Goal: Communication & Community: Share content

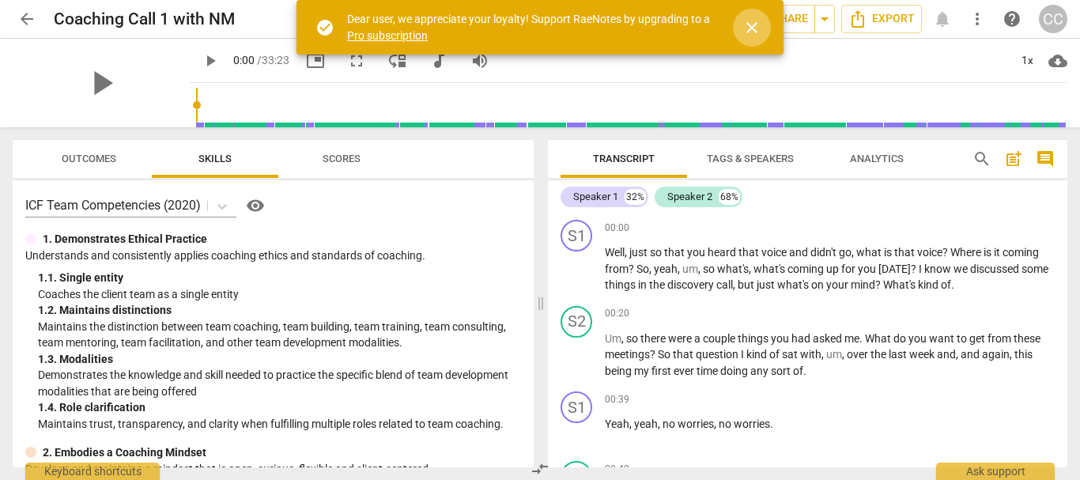
click at [753, 22] on span "close" at bounding box center [752, 27] width 19 height 19
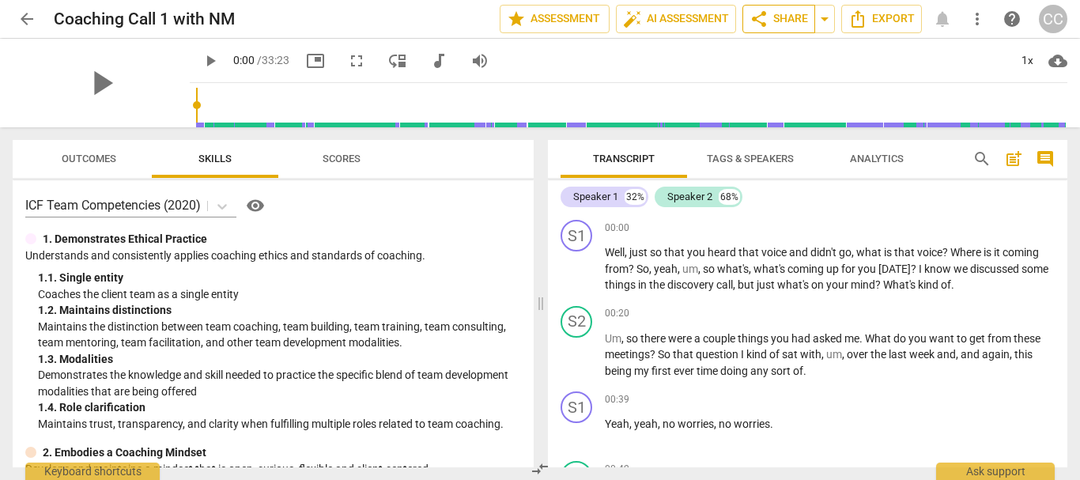
click at [791, 16] on span "share Share" at bounding box center [779, 18] width 59 height 19
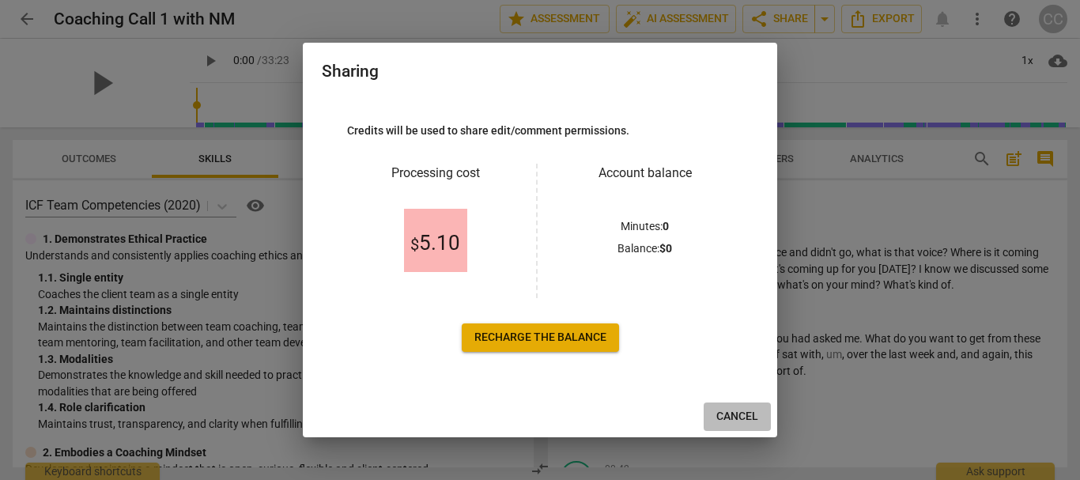
click at [735, 411] on span "Cancel" at bounding box center [738, 417] width 42 height 16
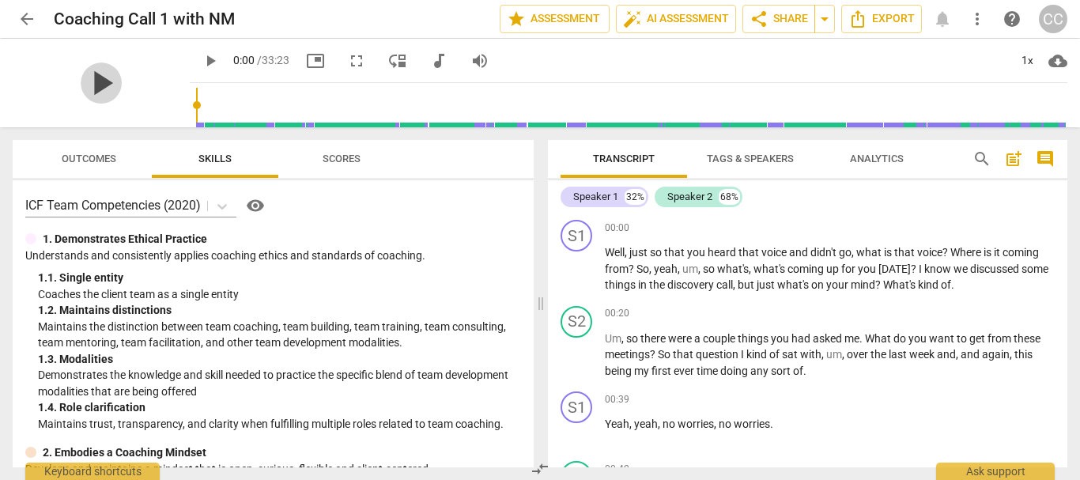
click at [89, 89] on span "play_arrow" at bounding box center [101, 82] width 41 height 41
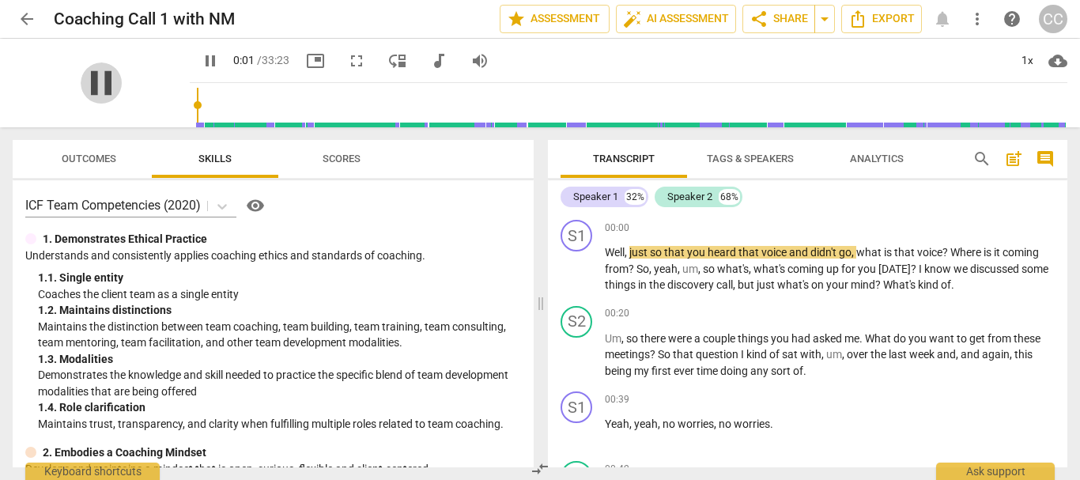
click at [89, 89] on span "pause" at bounding box center [101, 82] width 41 height 41
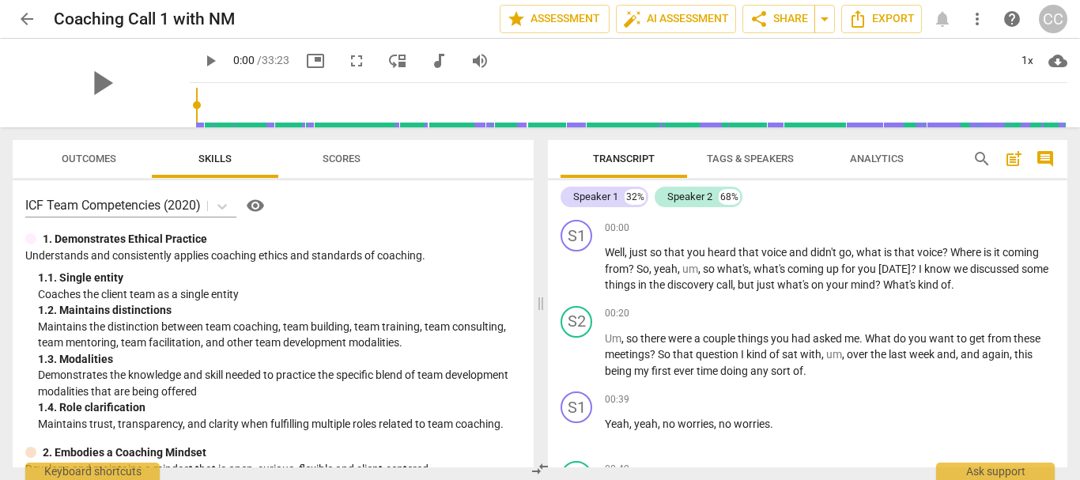
drag, startPoint x: 180, startPoint y: 102, endPoint x: 152, endPoint y: 101, distance: 27.7
type input "0"
click at [196, 101] on input "range" at bounding box center [632, 105] width 872 height 51
click at [793, 12] on span "share Share" at bounding box center [779, 18] width 59 height 19
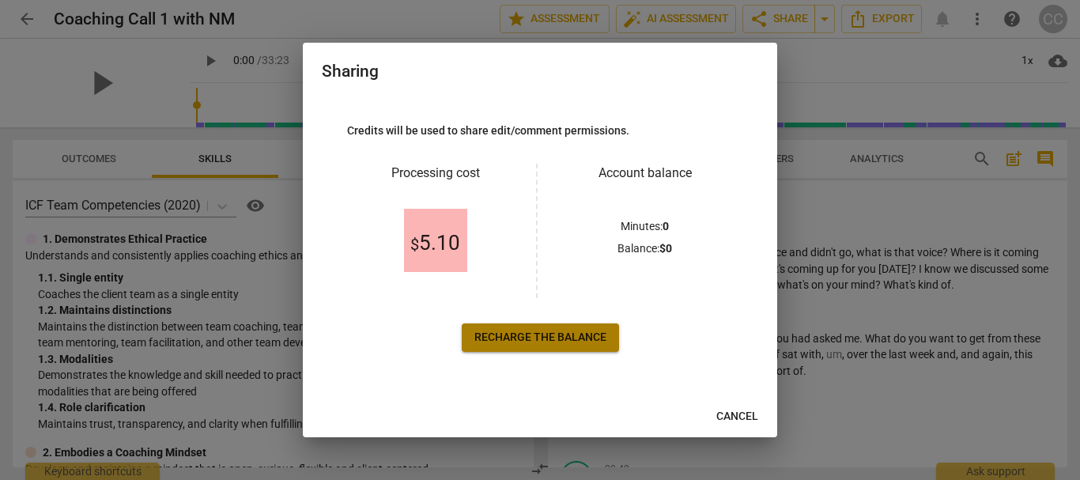
click at [565, 333] on span "Recharge the balance" at bounding box center [541, 338] width 132 height 16
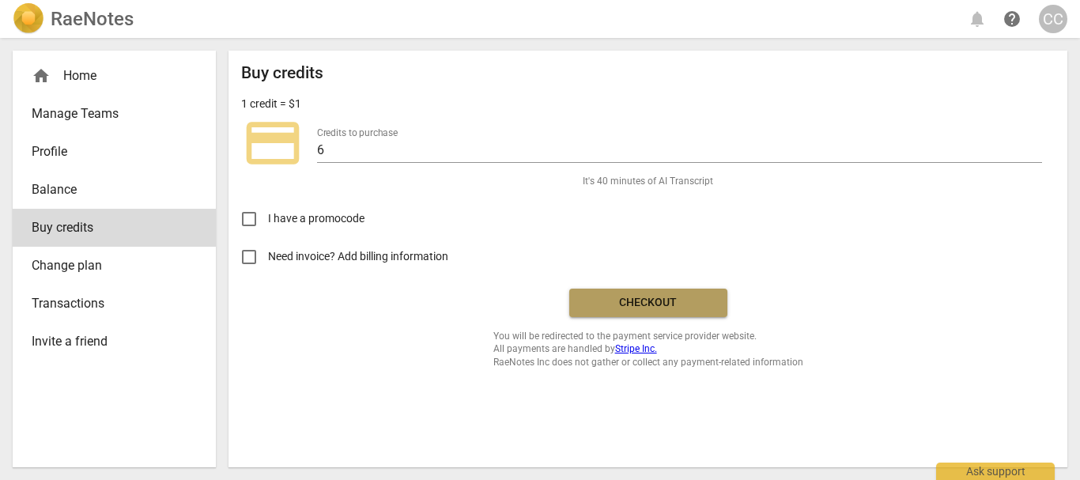
click at [629, 299] on span "Checkout" at bounding box center [648, 303] width 133 height 16
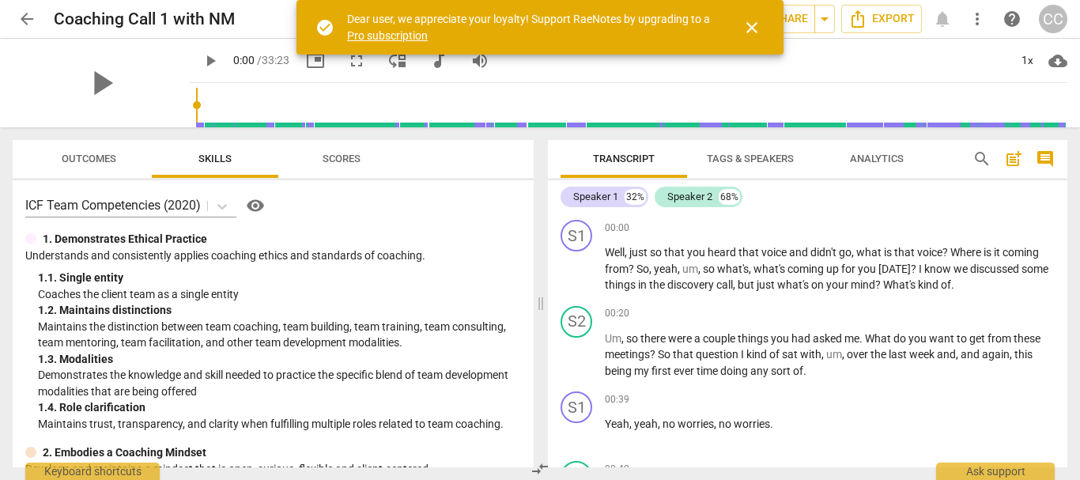
click at [756, 28] on span "close" at bounding box center [752, 27] width 19 height 19
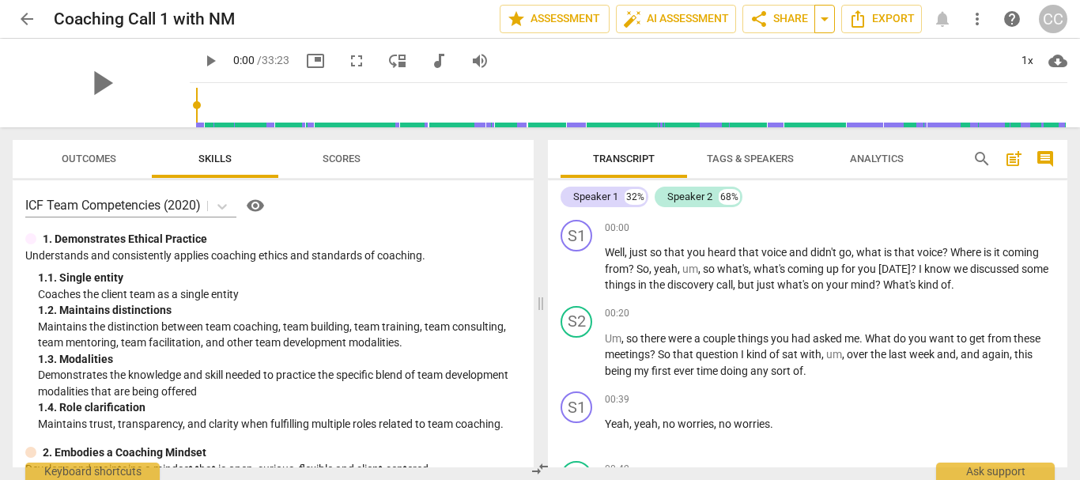
click at [825, 21] on span "arrow_drop_down" at bounding box center [824, 18] width 19 height 19
click at [769, 18] on span "share Share" at bounding box center [779, 18] width 59 height 19
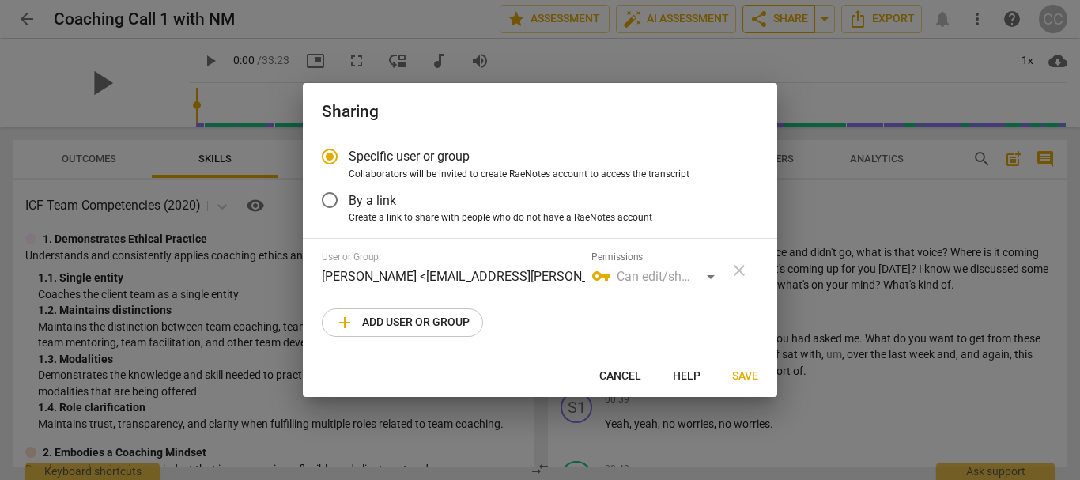
radio input "false"
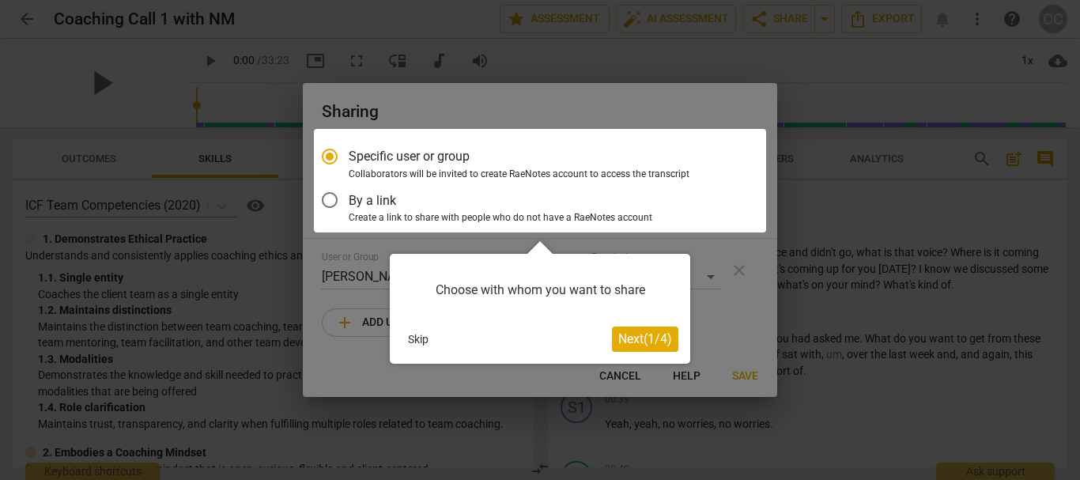
click at [643, 339] on span "Next ( 1 / 4 )" at bounding box center [645, 338] width 54 height 15
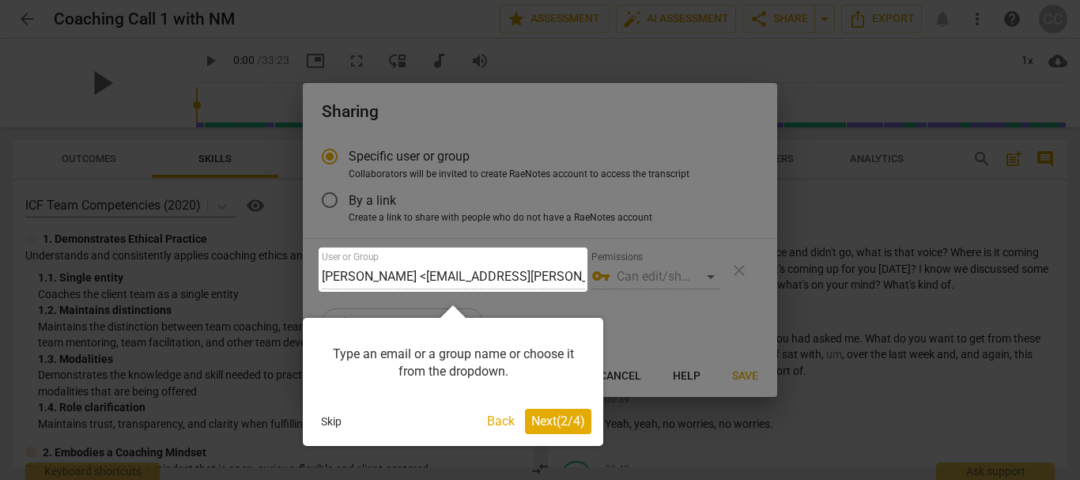
click at [542, 420] on span "Next ( 2 / 4 )" at bounding box center [558, 421] width 54 height 15
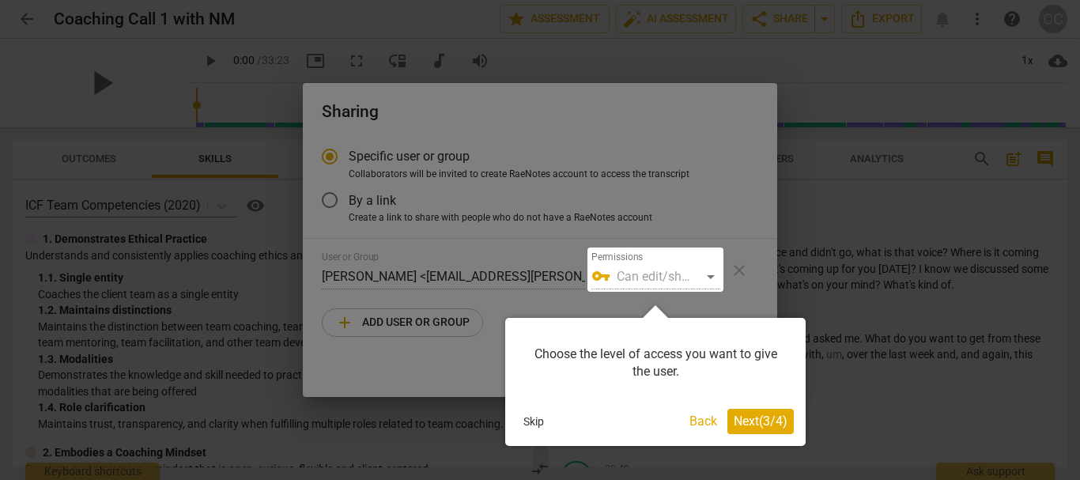
click at [743, 423] on span "Next ( 3 / 4 )" at bounding box center [761, 421] width 54 height 15
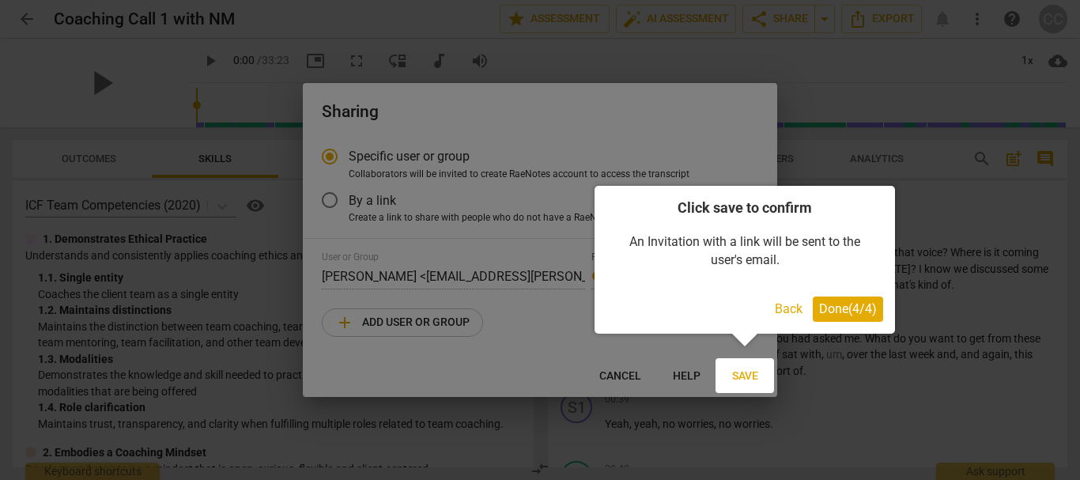
click at [529, 274] on div at bounding box center [540, 240] width 1080 height 480
click at [835, 304] on span "Done ( 4 / 4 )" at bounding box center [848, 308] width 58 height 15
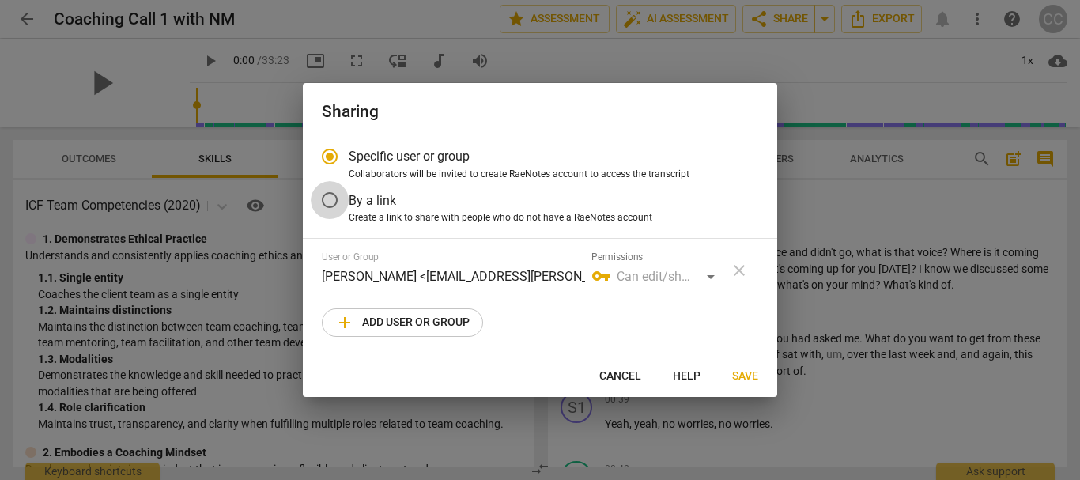
click at [329, 199] on input "By a link" at bounding box center [330, 200] width 38 height 38
radio input "false"
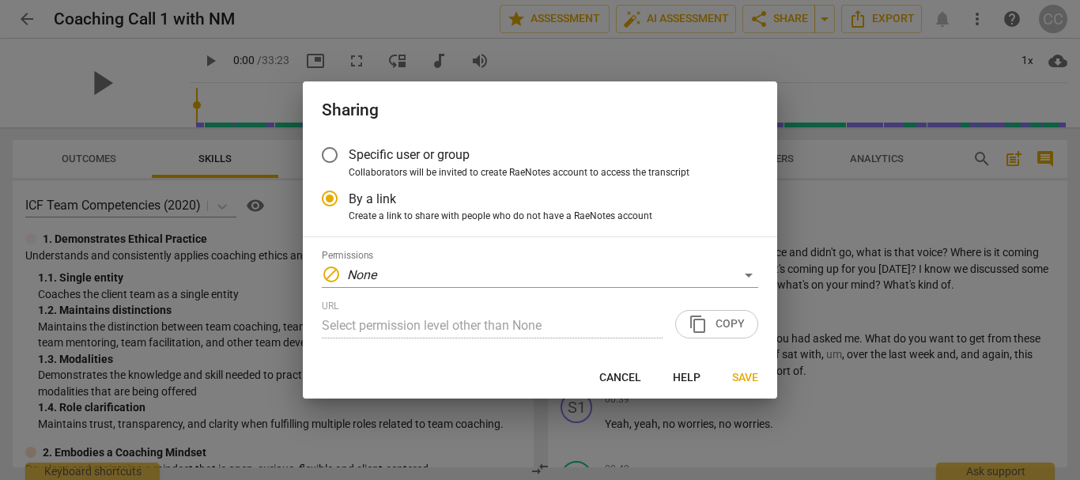
click at [329, 152] on input "Specific user or group" at bounding box center [330, 155] width 38 height 38
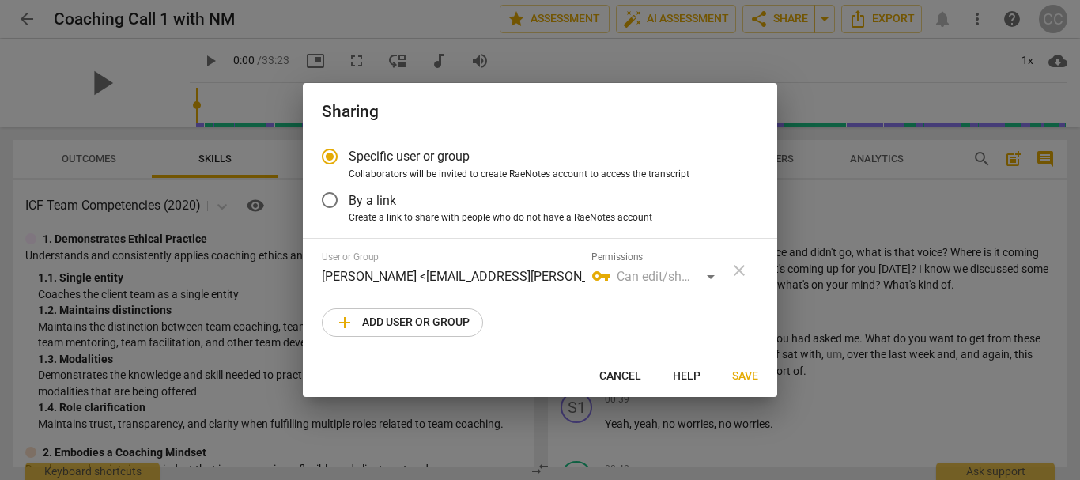
click at [708, 279] on div "vpn_key Can edit/share" at bounding box center [656, 276] width 129 height 25
click at [716, 278] on div "vpn_key Can edit/share" at bounding box center [656, 276] width 129 height 25
click at [341, 316] on span "add" at bounding box center [344, 322] width 19 height 19
radio input "false"
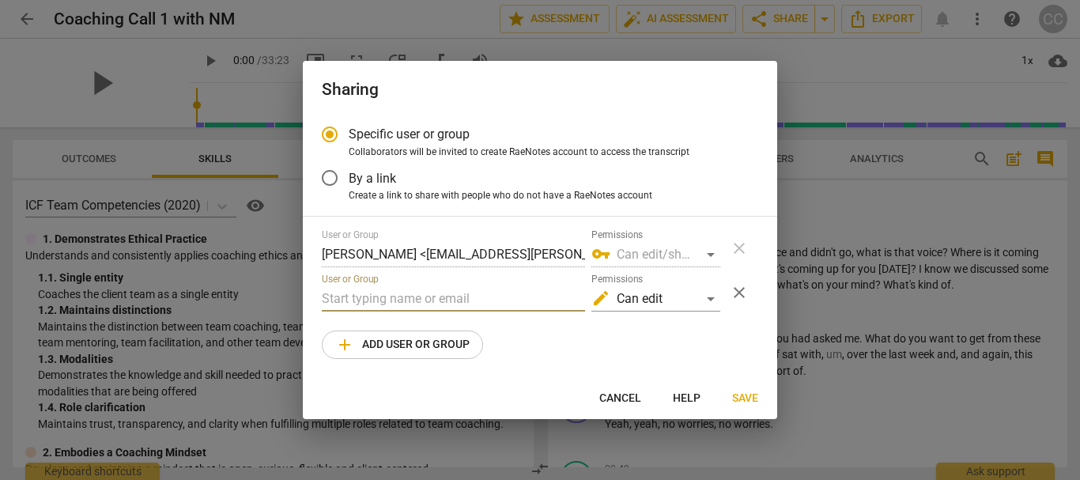
click at [335, 296] on input "text" at bounding box center [453, 298] width 263 height 25
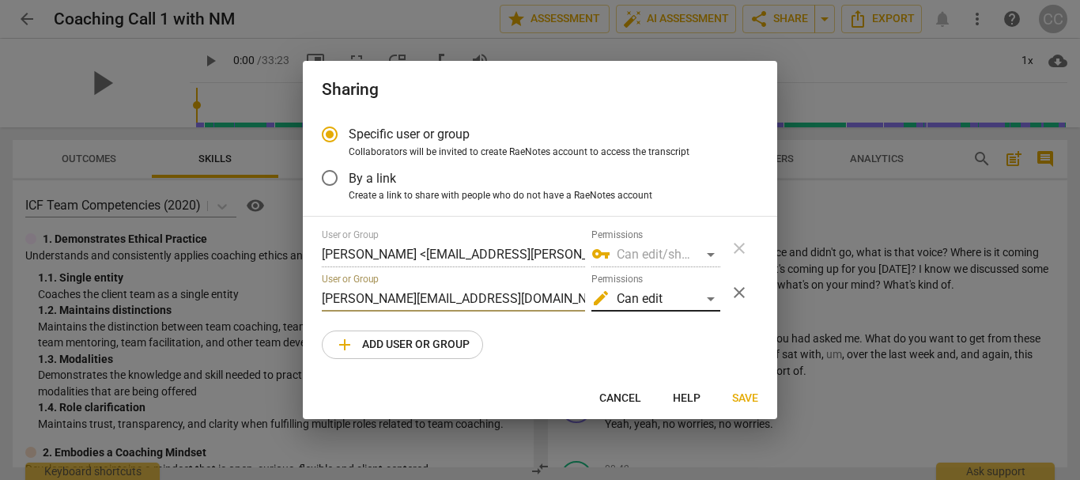
type input "[PERSON_NAME][EMAIL_ADDRESS][DOMAIN_NAME]"
click at [713, 298] on div "edit Can edit" at bounding box center [656, 298] width 129 height 25
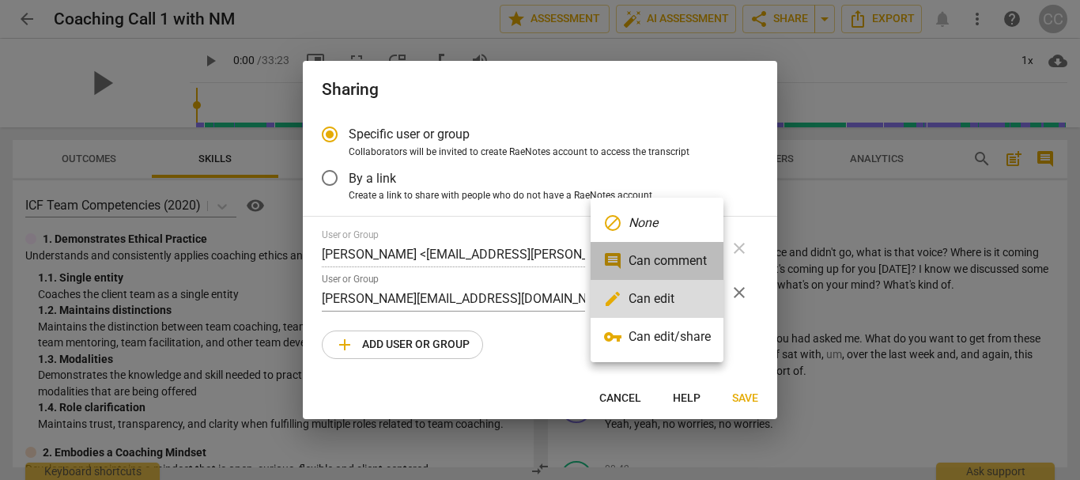
click at [697, 259] on li "comment Can comment" at bounding box center [657, 261] width 133 height 38
radio input "false"
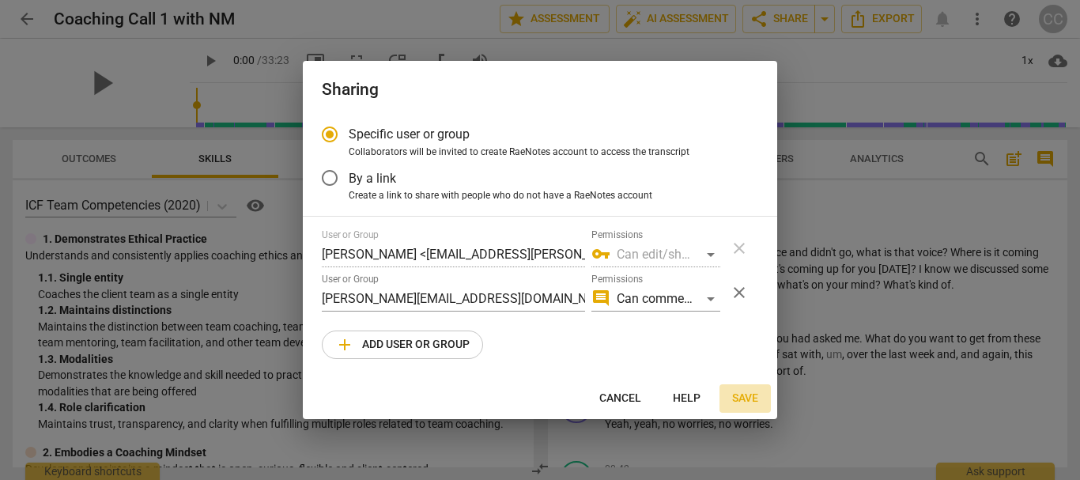
click at [745, 395] on span "Save" at bounding box center [745, 399] width 26 height 16
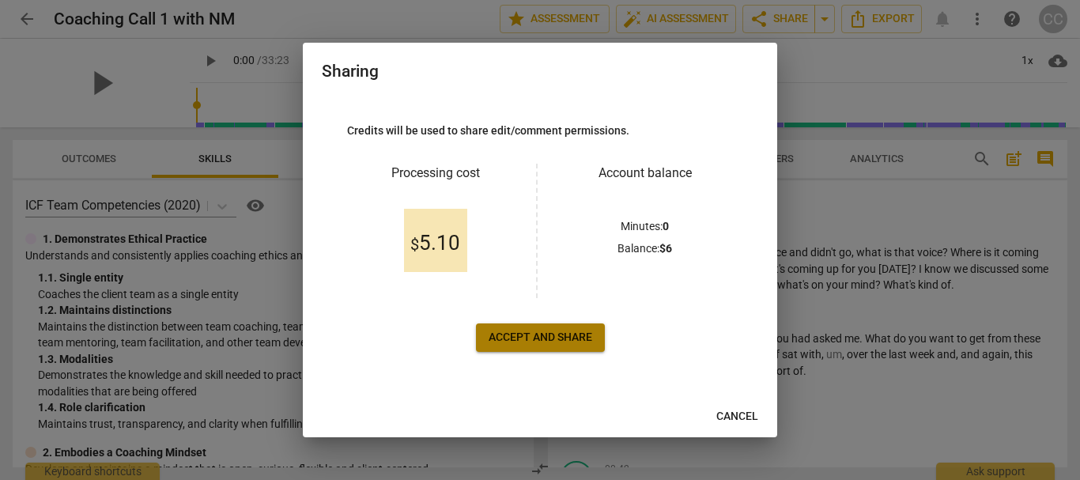
click at [567, 335] on span "Accept and share" at bounding box center [541, 338] width 104 height 16
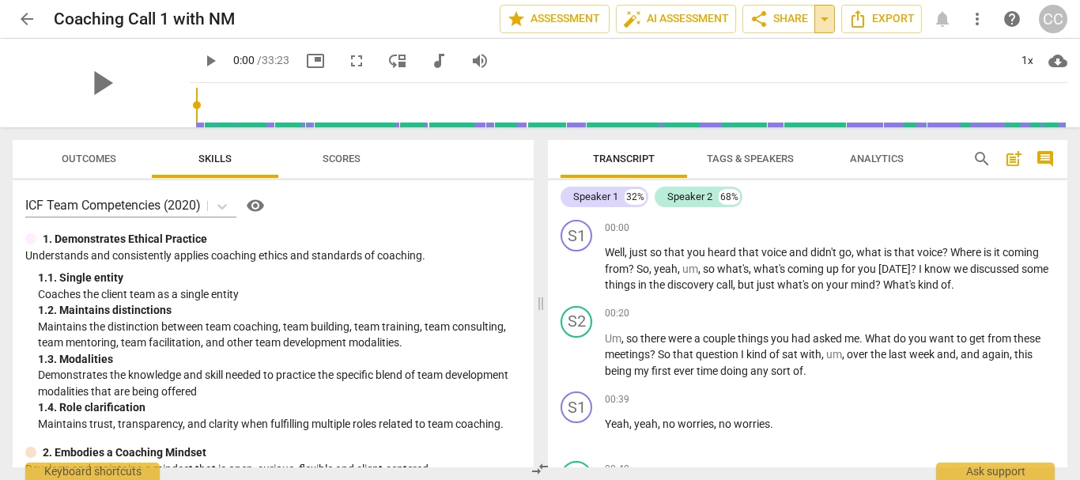
click at [825, 28] on span "arrow_drop_down" at bounding box center [824, 18] width 19 height 19
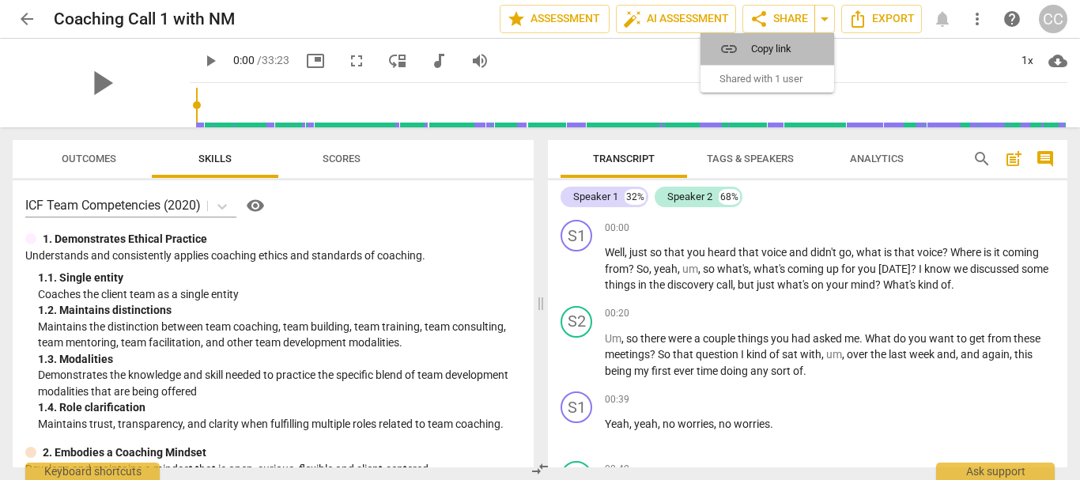
click at [794, 48] on span "Copy link" at bounding box center [776, 48] width 51 height 15
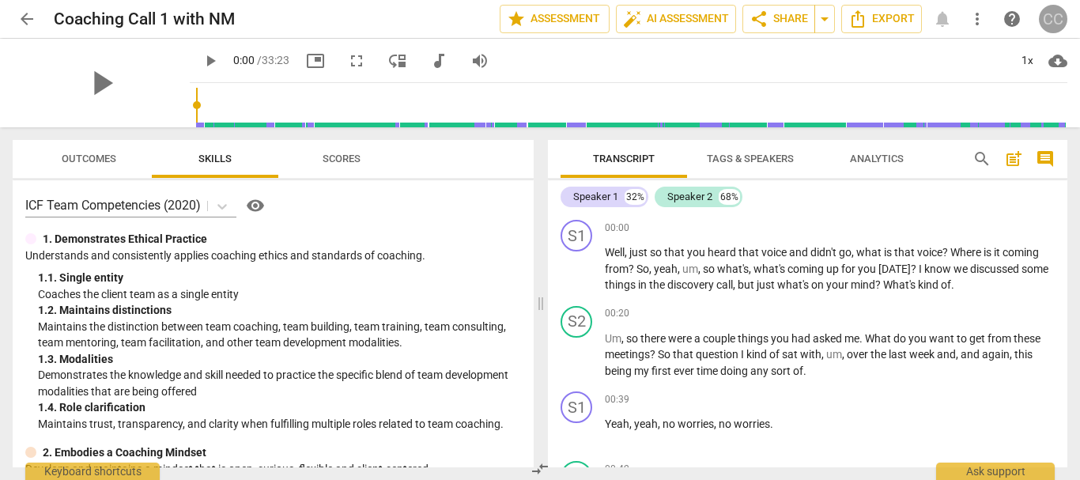
click at [1051, 19] on div "CC" at bounding box center [1053, 19] width 28 height 28
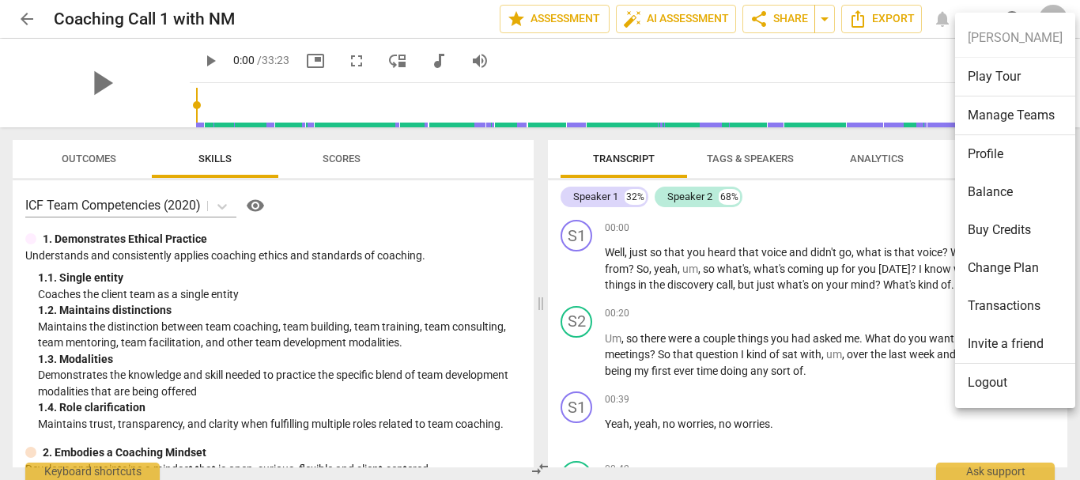
click at [993, 382] on li "Logout" at bounding box center [1015, 383] width 120 height 38
